Goal: Download file/media

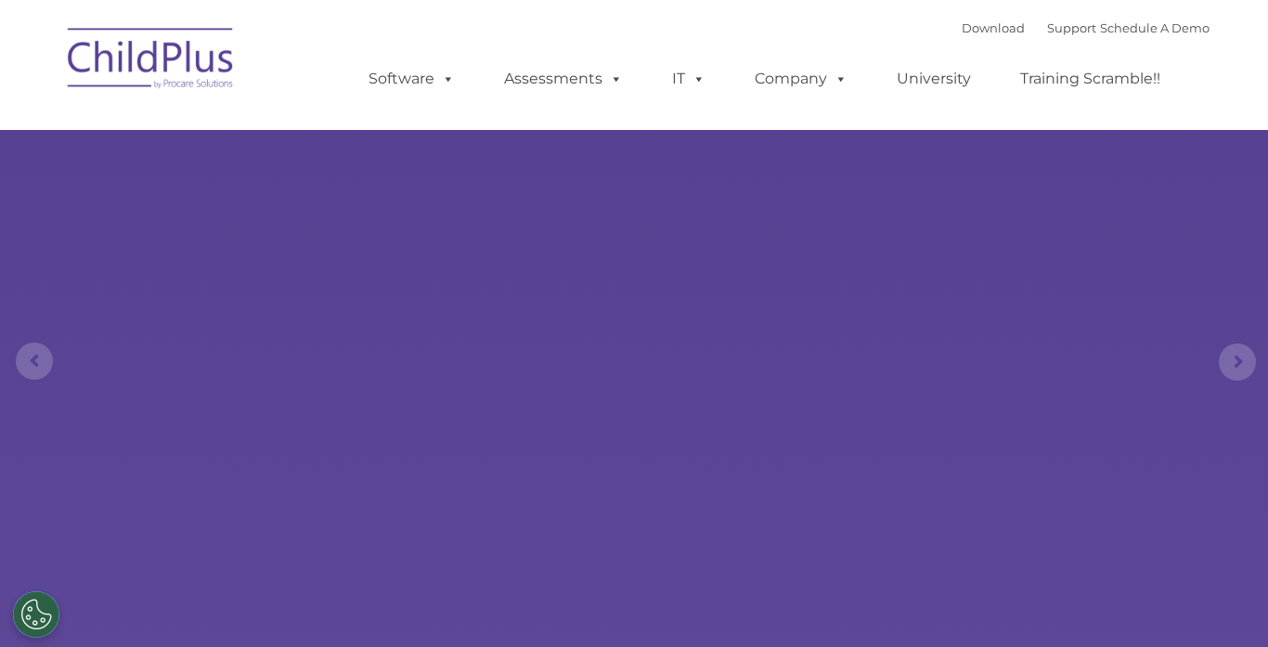
select select "MEDIUM"
click at [131, 55] on img at bounding box center [151, 61] width 186 height 93
select select "MEDIUM"
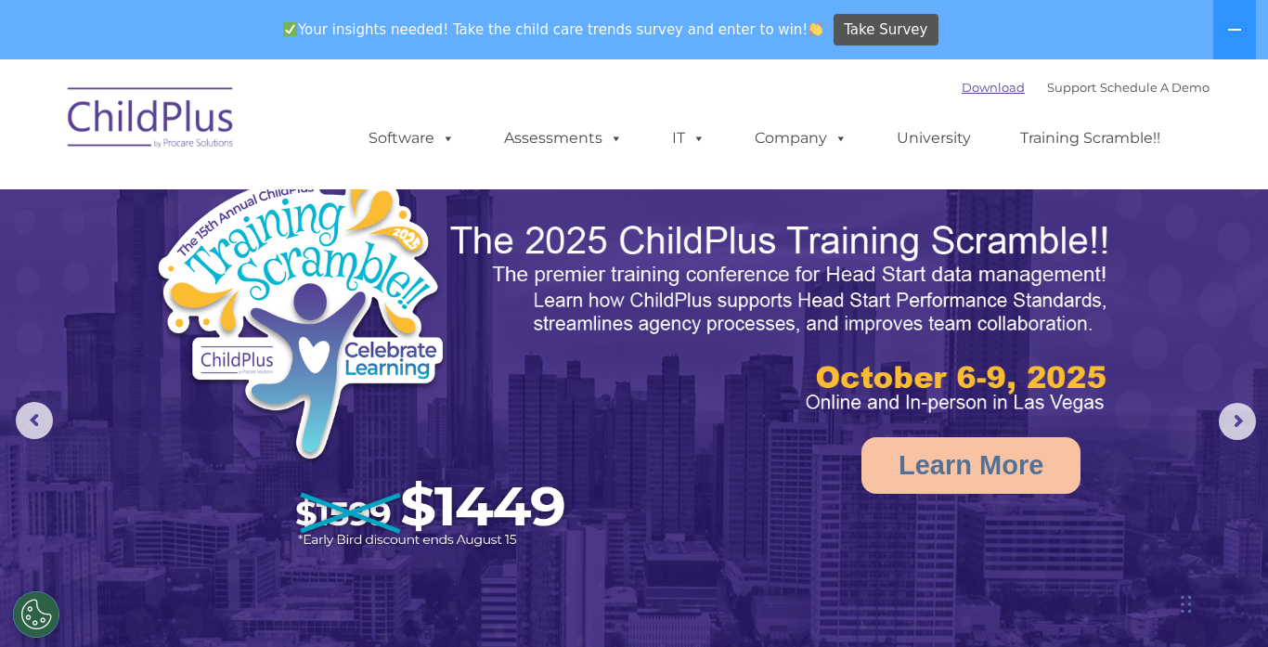
click at [967, 87] on link "Download" at bounding box center [993, 87] width 63 height 15
